Goal: Task Accomplishment & Management: Manage account settings

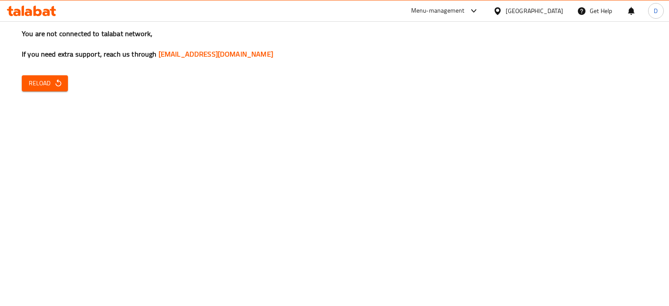
click at [549, 11] on div "Egypt" at bounding box center [535, 11] width 58 height 10
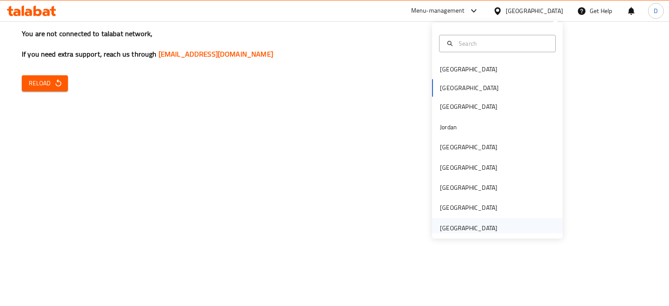
click at [476, 230] on div "[GEOGRAPHIC_DATA]" at bounding box center [469, 229] width 58 height 10
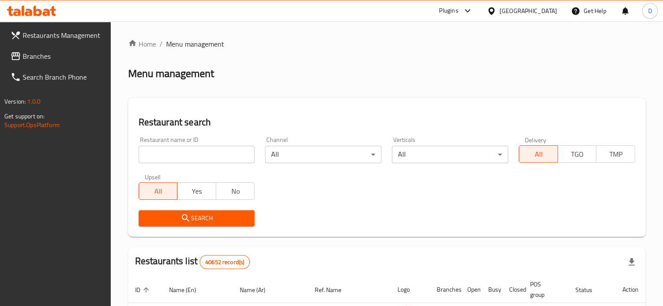
click at [27, 51] on span "Branches" at bounding box center [63, 56] width 81 height 10
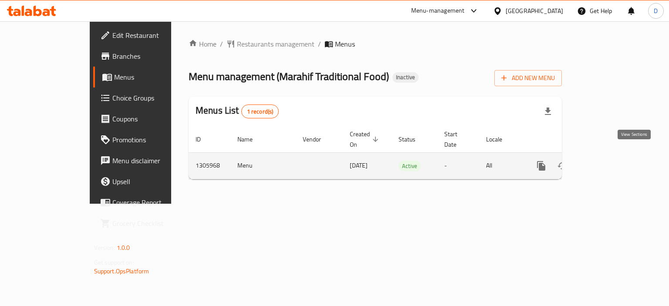
click at [608, 162] on icon "enhanced table" at bounding box center [605, 166] width 8 height 8
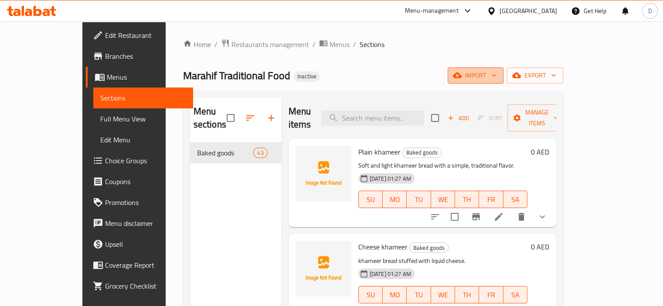
click at [496, 78] on span "import" at bounding box center [476, 75] width 42 height 11
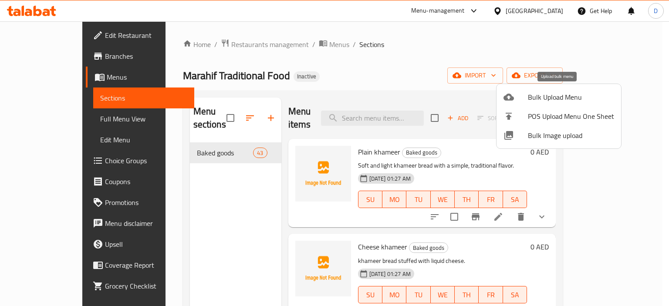
click at [558, 92] on span "Bulk Upload Menu" at bounding box center [571, 97] width 86 height 10
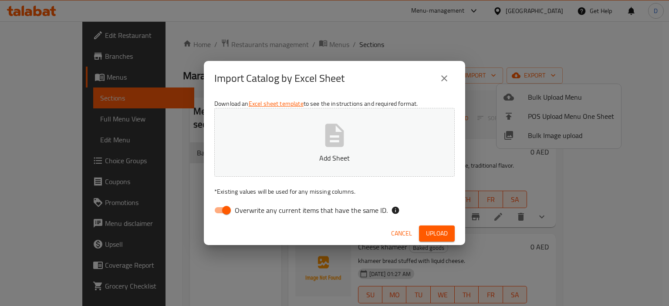
click at [260, 210] on span "Overwrite any current items that have the same ID." at bounding box center [311, 210] width 153 height 10
click at [251, 210] on input "Overwrite any current items that have the same ID." at bounding box center [227, 210] width 50 height 17
checkbox input "false"
click at [434, 241] on button "Upload" at bounding box center [437, 234] width 36 height 16
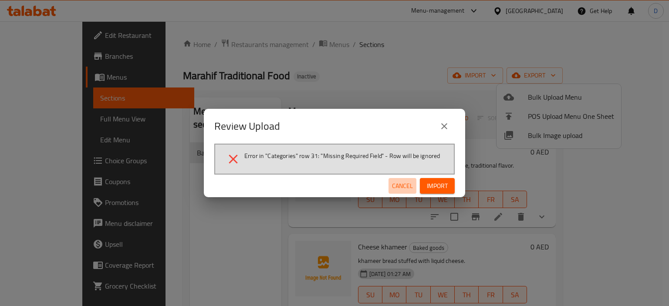
click at [406, 188] on span "Cancel" at bounding box center [402, 186] width 21 height 11
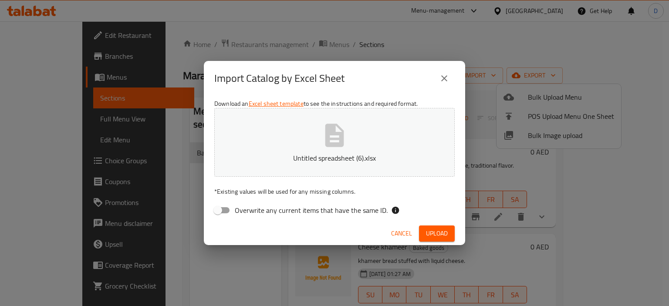
click at [438, 240] on button "Upload" at bounding box center [437, 234] width 36 height 16
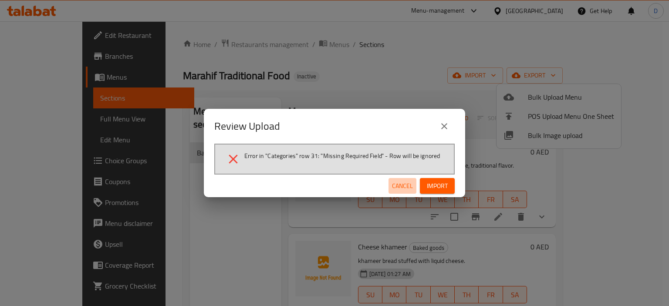
click at [401, 183] on span "Cancel" at bounding box center [402, 186] width 21 height 11
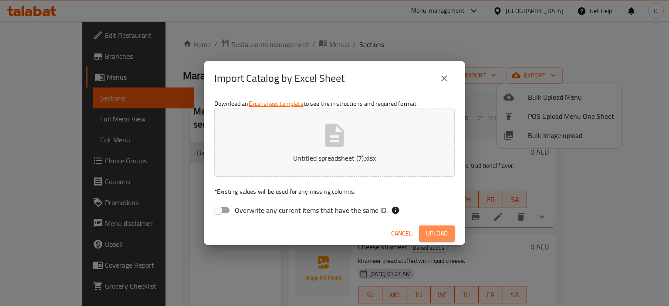
click at [438, 238] on span "Upload" at bounding box center [437, 233] width 22 height 11
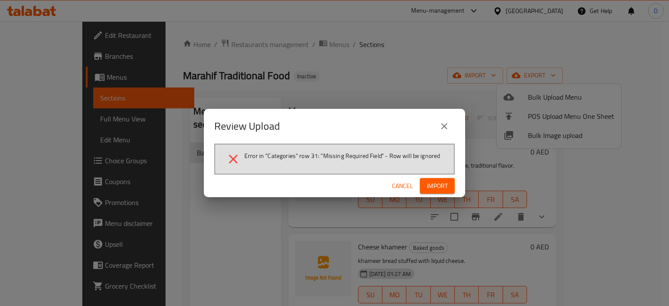
click at [410, 184] on span "Cancel" at bounding box center [402, 186] width 21 height 11
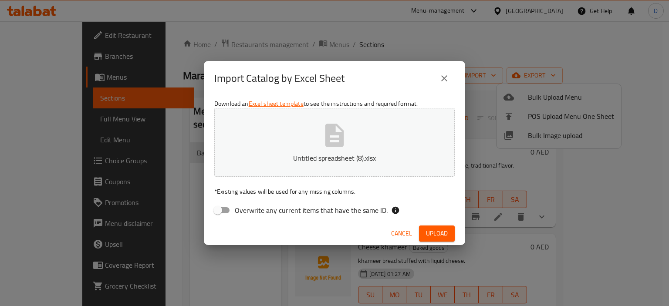
click at [434, 240] on button "Upload" at bounding box center [437, 234] width 36 height 16
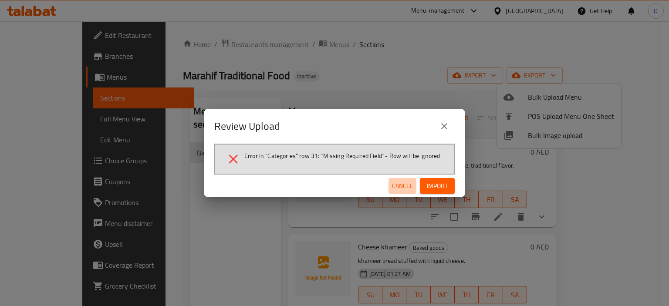
click at [397, 184] on span "Cancel" at bounding box center [402, 186] width 21 height 11
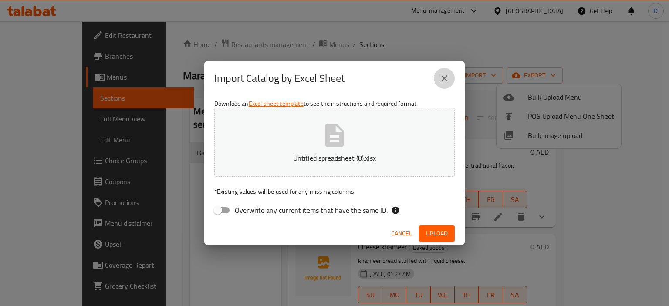
click at [445, 84] on button "close" at bounding box center [444, 78] width 21 height 21
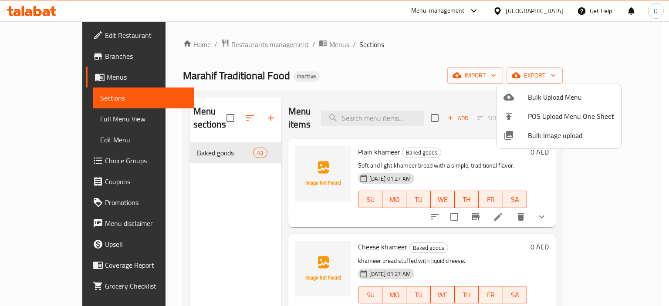
click at [244, 206] on div at bounding box center [334, 153] width 669 height 306
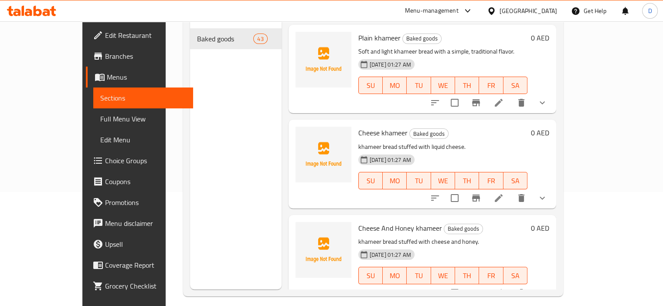
scroll to position [122, 0]
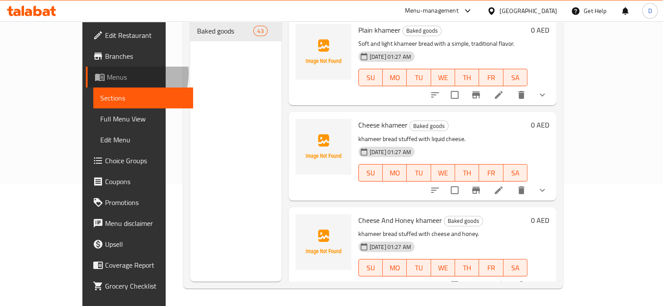
click at [107, 73] on span "Menus" at bounding box center [146, 77] width 79 height 10
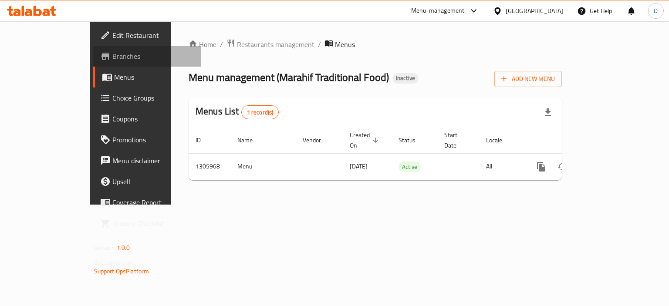
click at [112, 56] on span "Branches" at bounding box center [153, 56] width 82 height 10
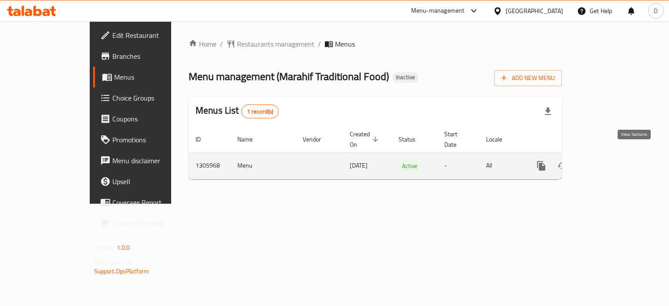
click at [615, 158] on link "enhanced table" at bounding box center [604, 166] width 21 height 21
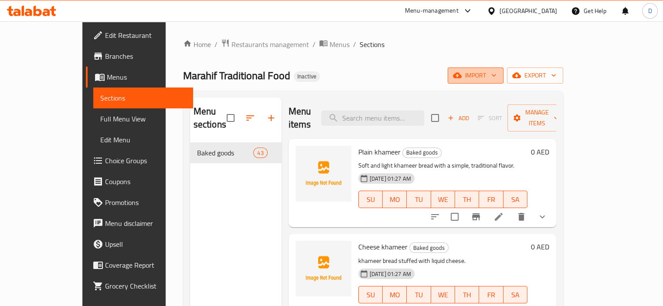
click at [503, 81] on button "import" at bounding box center [476, 76] width 56 height 16
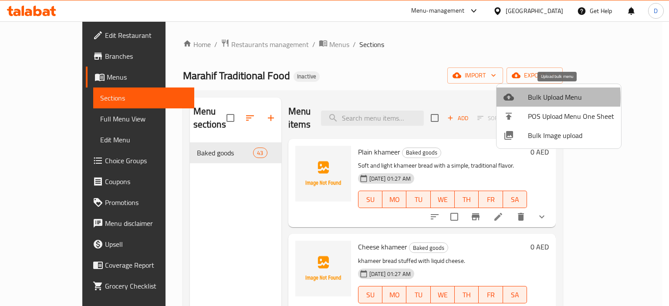
click at [510, 98] on icon at bounding box center [509, 97] width 10 height 7
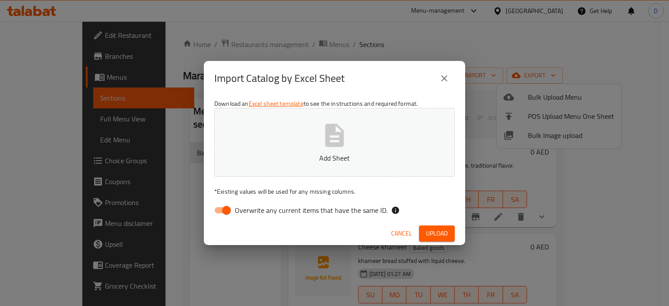
click at [322, 210] on span "Overwrite any current items that have the same ID." at bounding box center [311, 210] width 153 height 10
click at [251, 210] on input "Overwrite any current items that have the same ID." at bounding box center [227, 210] width 50 height 17
checkbox input "false"
click at [446, 238] on span "Upload" at bounding box center [437, 233] width 22 height 11
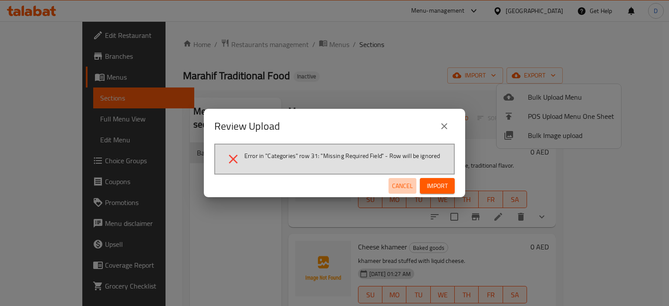
click at [403, 184] on span "Cancel" at bounding box center [402, 186] width 21 height 11
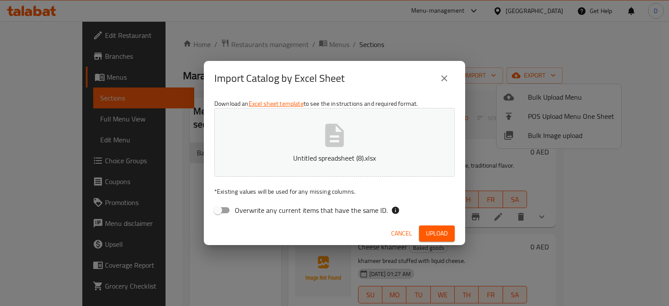
click at [394, 231] on span "Cancel" at bounding box center [401, 233] width 21 height 11
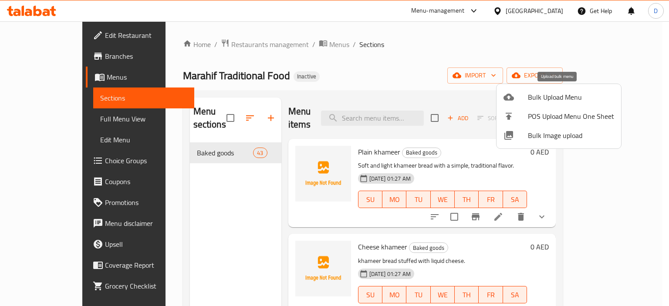
click at [536, 104] on li "Bulk Upload Menu" at bounding box center [559, 97] width 125 height 19
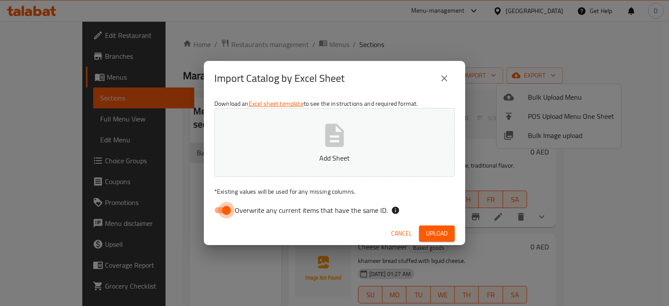
click at [232, 212] on input "Overwrite any current items that have the same ID." at bounding box center [227, 210] width 50 height 17
checkbox input "false"
click at [443, 228] on span "Upload" at bounding box center [437, 233] width 22 height 11
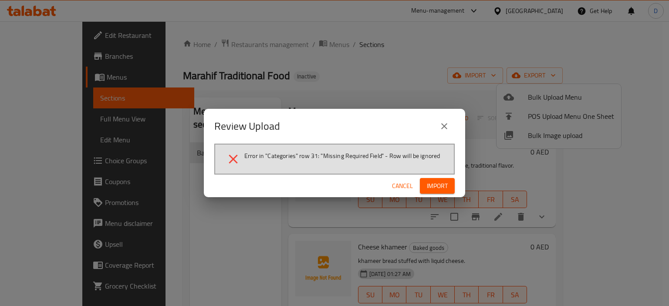
click at [401, 187] on span "Cancel" at bounding box center [402, 186] width 21 height 11
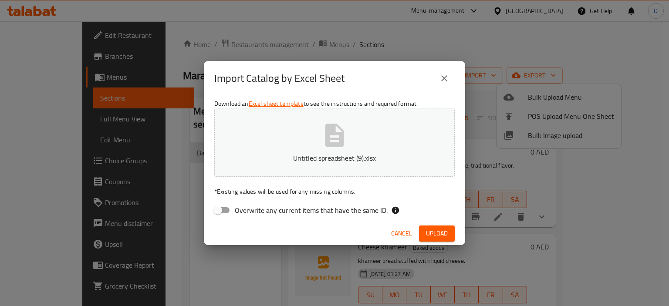
click at [443, 231] on span "Upload" at bounding box center [437, 233] width 22 height 11
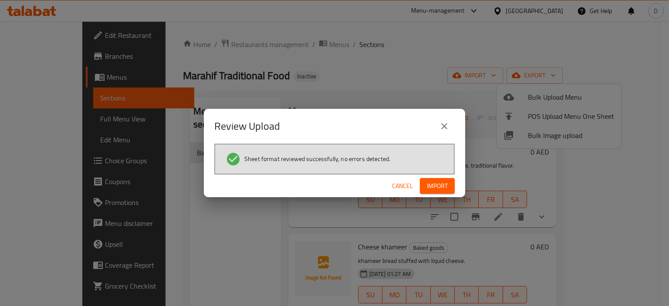
click at [434, 188] on span "Import" at bounding box center [437, 186] width 21 height 11
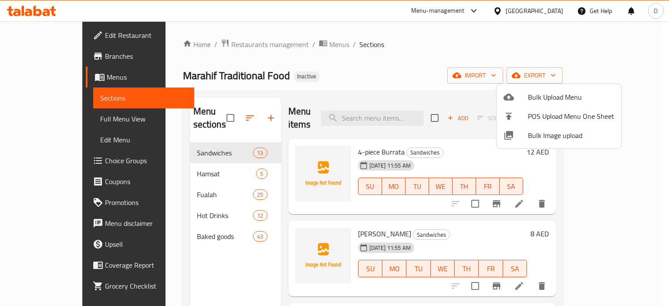
click at [60, 118] on div at bounding box center [334, 153] width 669 height 306
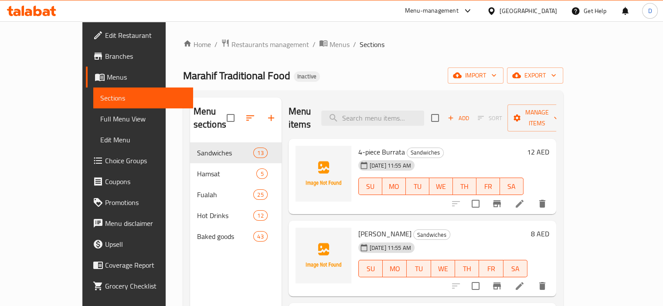
click at [100, 120] on span "Full Menu View" at bounding box center [143, 119] width 86 height 10
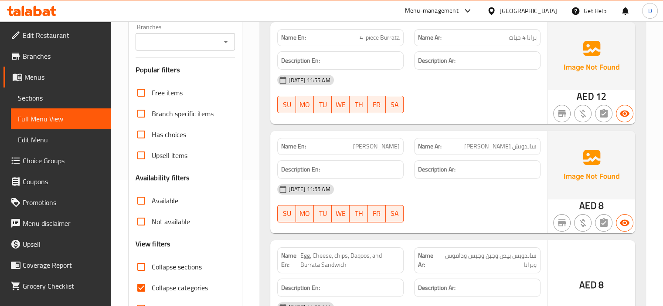
scroll to position [129, 0]
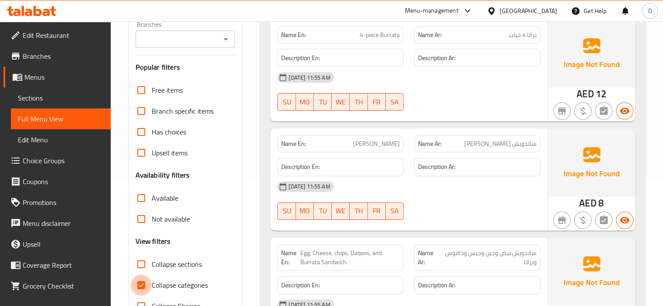
click at [148, 284] on input "Collapse categories" at bounding box center [141, 285] width 21 height 21
checkbox input "false"
click at [143, 261] on input "Collapse sections" at bounding box center [141, 264] width 21 height 21
checkbox input "true"
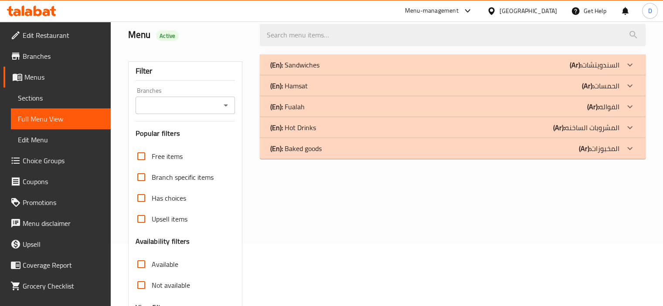
scroll to position [39, 0]
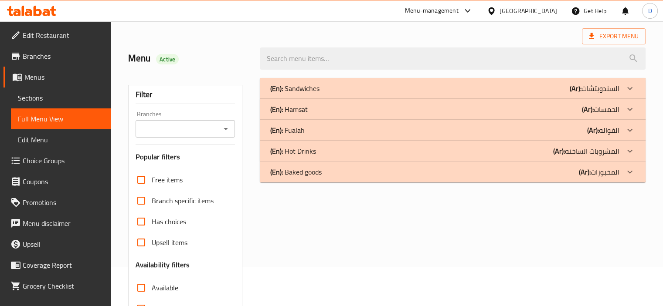
click at [539, 94] on div "(En): Hot Drinks (Ar): المشروبات الساخنه" at bounding box center [444, 88] width 349 height 10
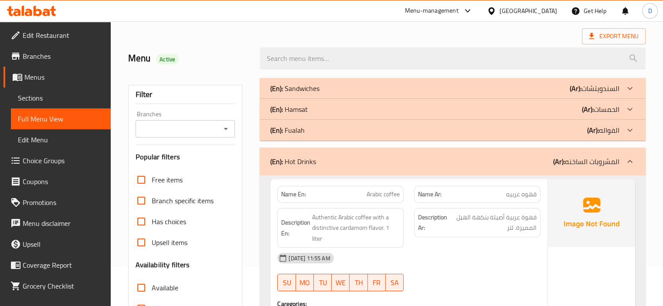
click at [521, 94] on div "(En): Fualah (Ar): الفواله" at bounding box center [444, 88] width 349 height 10
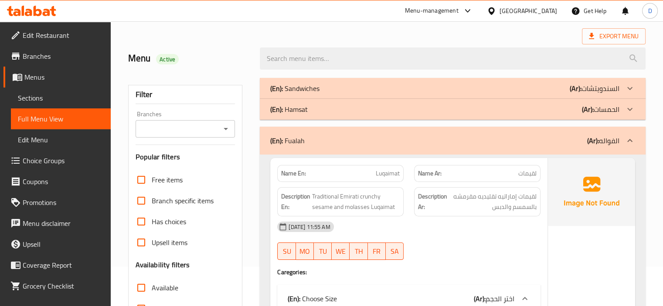
click at [507, 99] on div "(En): Hamsat (Ar): الحمسات" at bounding box center [453, 88] width 386 height 21
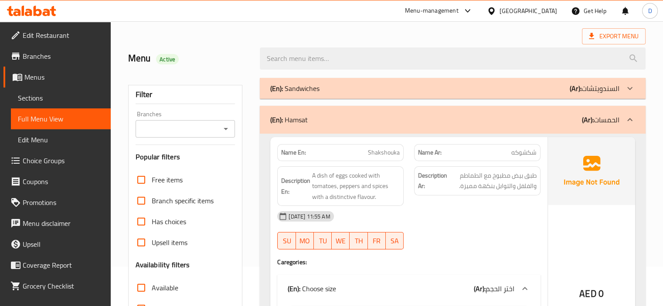
click at [499, 92] on div "(En): Sandwiches (Ar): السندويتشات" at bounding box center [444, 88] width 349 height 10
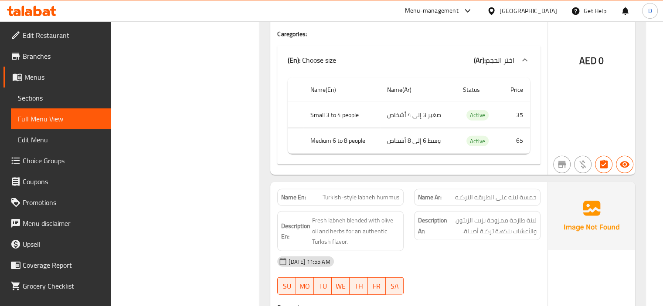
scroll to position [2316, 0]
click at [35, 102] on span "Sections" at bounding box center [61, 98] width 86 height 10
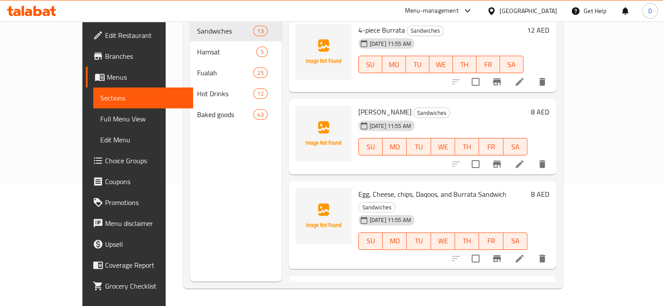
scroll to position [122, 0]
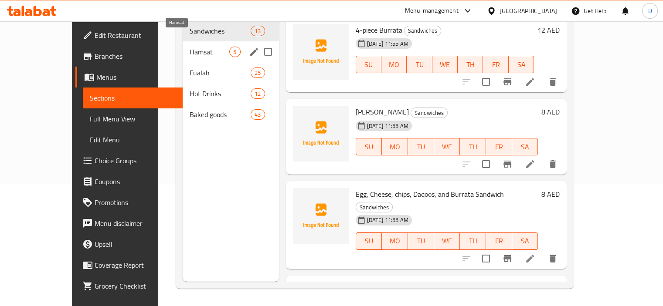
click at [190, 47] on span "Hamsat" at bounding box center [210, 52] width 40 height 10
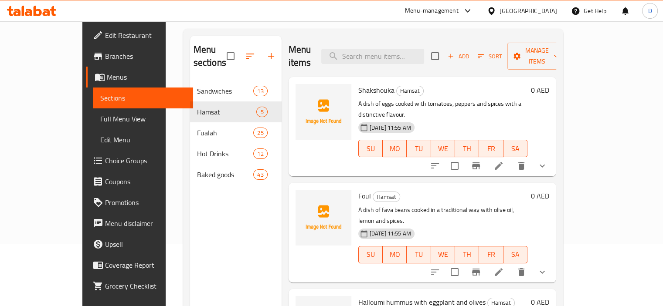
scroll to position [10, 0]
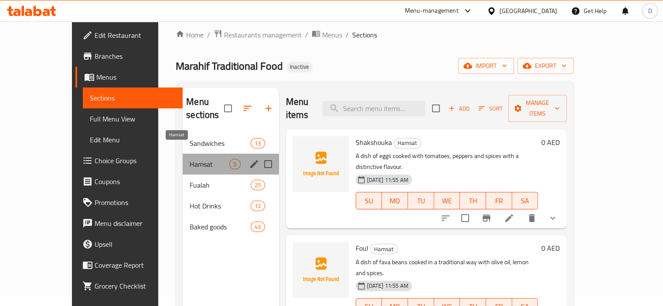
click at [193, 159] on span "Hamsat" at bounding box center [210, 164] width 40 height 10
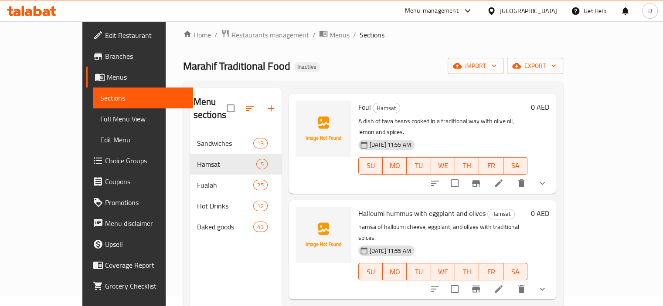
scroll to position [191, 0]
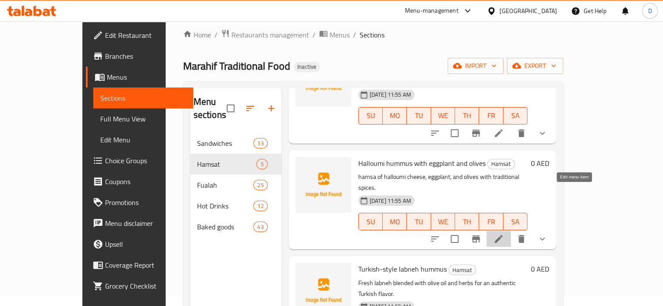
click at [504, 234] on icon at bounding box center [498, 239] width 10 height 10
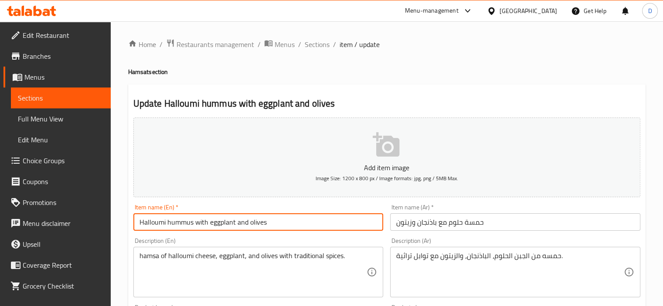
click at [184, 221] on input "Halloumi hummus with eggplant and olives" at bounding box center [258, 222] width 250 height 17
type input "[PERSON_NAME] with eggplant and olives"
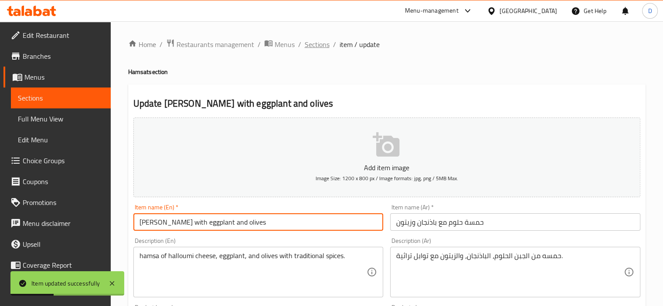
click at [315, 44] on span "Sections" at bounding box center [317, 44] width 25 height 10
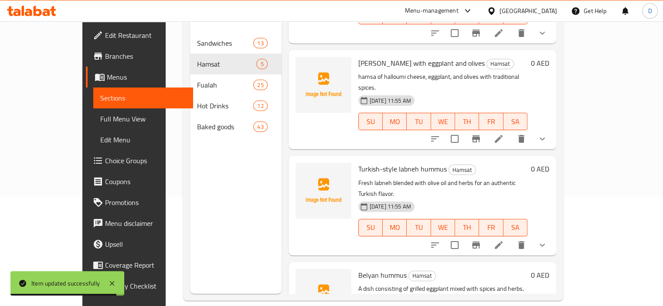
scroll to position [111, 0]
click at [504, 239] on icon at bounding box center [498, 244] width 10 height 10
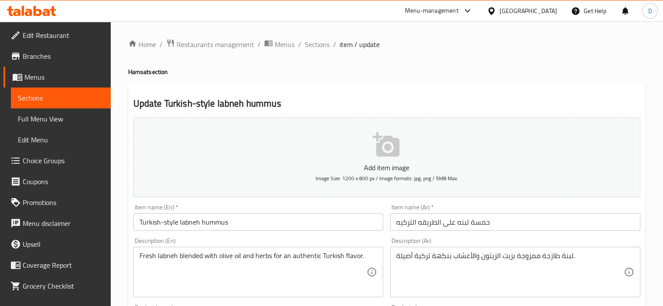
click at [220, 223] on input "Turkish-style labneh hummus" at bounding box center [258, 222] width 250 height 17
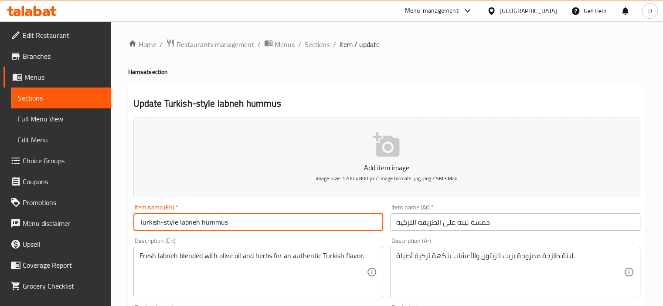
click at [220, 223] on input "Turkish-style labneh hummus" at bounding box center [258, 222] width 250 height 17
click at [140, 221] on input "Turkish-style labneh" at bounding box center [258, 222] width 250 height 17
type input "hamsa Turkish-style labneh"
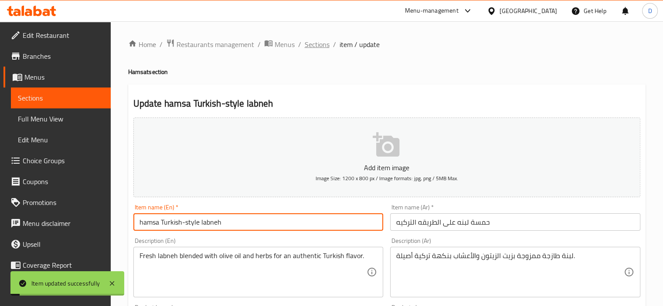
click at [319, 47] on span "Sections" at bounding box center [317, 44] width 25 height 10
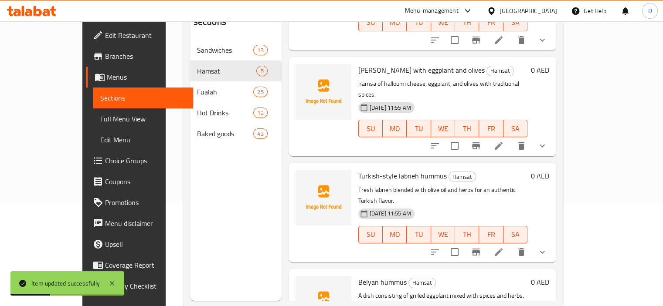
scroll to position [122, 0]
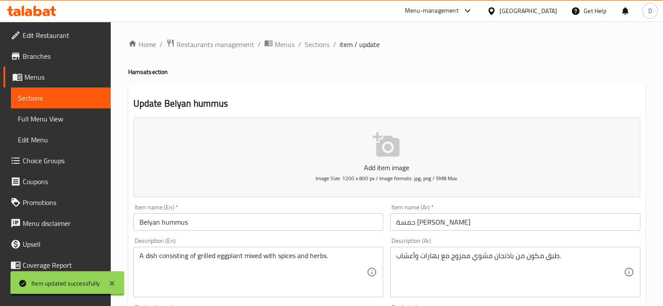
click at [183, 223] on input "Belyan hummus" at bounding box center [258, 222] width 250 height 17
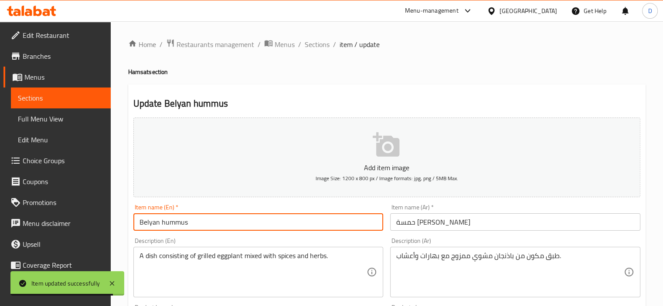
click at [183, 223] on input "Belyan hummus" at bounding box center [258, 222] width 250 height 17
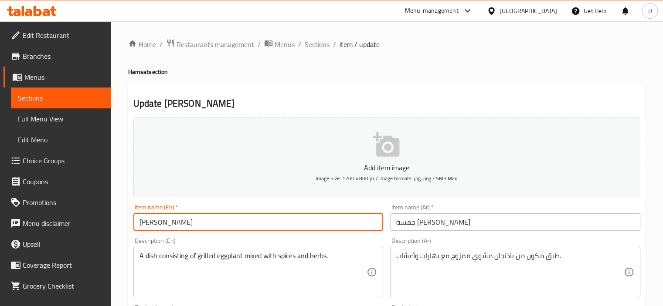
type input "[PERSON_NAME]"
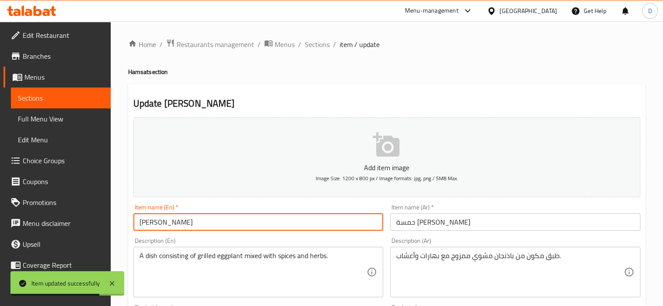
click at [25, 122] on span "Full Menu View" at bounding box center [61, 119] width 86 height 10
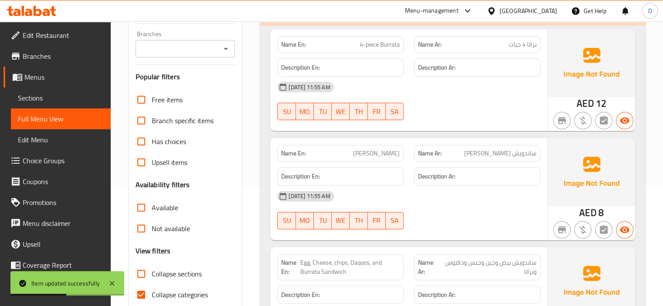
scroll to position [192, 0]
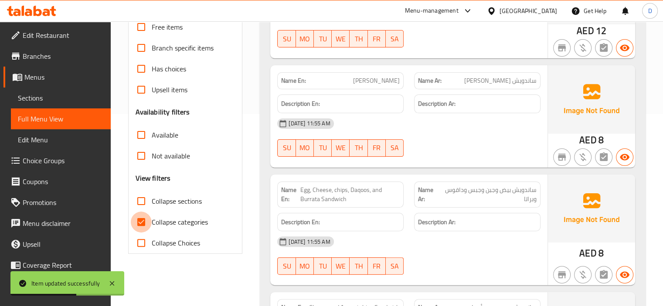
click at [135, 224] on input "Collapse categories" at bounding box center [141, 222] width 21 height 21
checkbox input "false"
click at [143, 200] on input "Collapse sections" at bounding box center [141, 201] width 21 height 21
checkbox input "true"
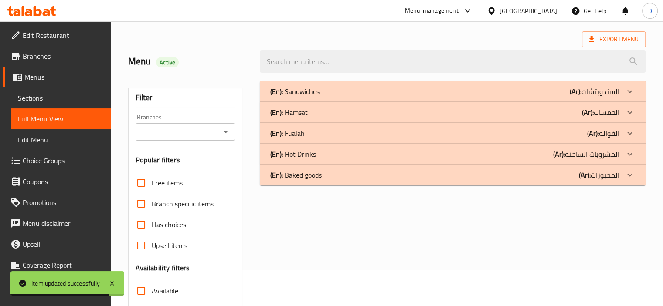
scroll to position [34, 0]
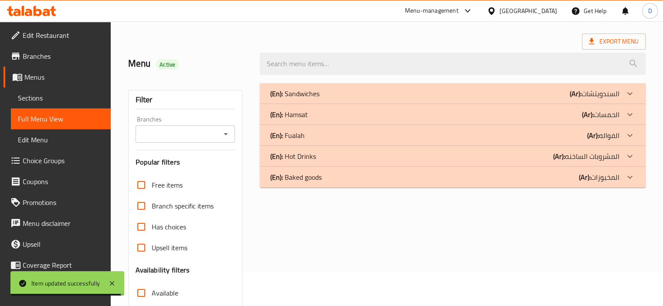
click at [484, 99] on div "(En): Hot Drinks (Ar): المشروبات الساخنه" at bounding box center [444, 93] width 349 height 10
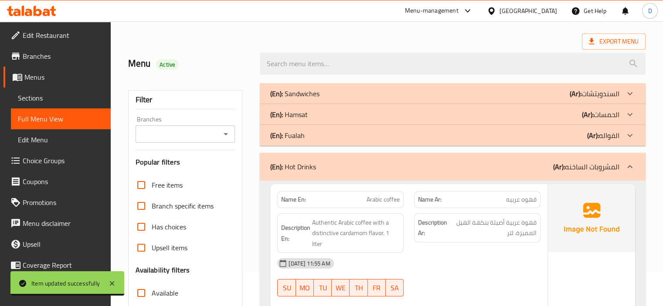
click at [457, 99] on div "(En): Fualah (Ar): الفواله" at bounding box center [444, 93] width 349 height 10
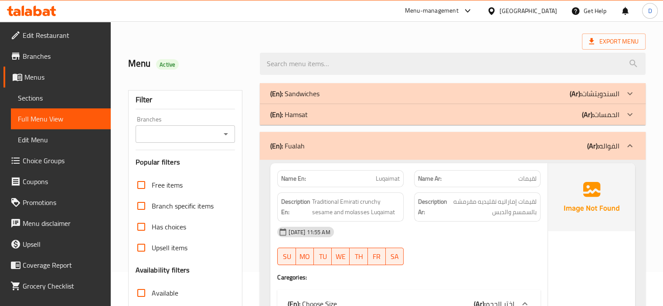
click at [443, 99] on div "(En): Hamsat (Ar): الحمسات" at bounding box center [444, 93] width 349 height 10
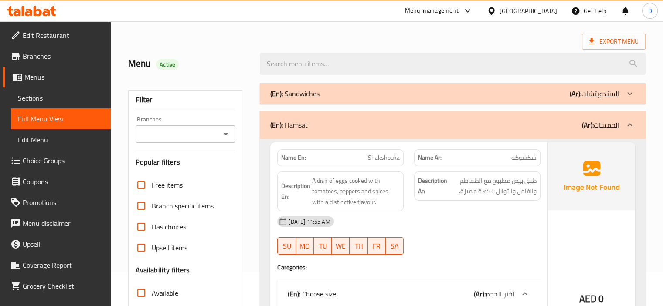
click at [427, 95] on div "(En): Sandwiches (Ar): السندويتشات" at bounding box center [444, 93] width 349 height 10
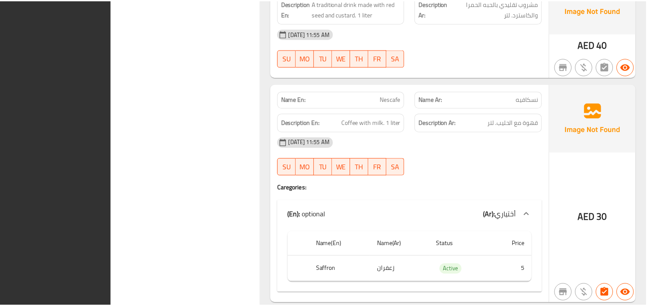
scroll to position [11585, 0]
